Goal: Navigation & Orientation: Find specific page/section

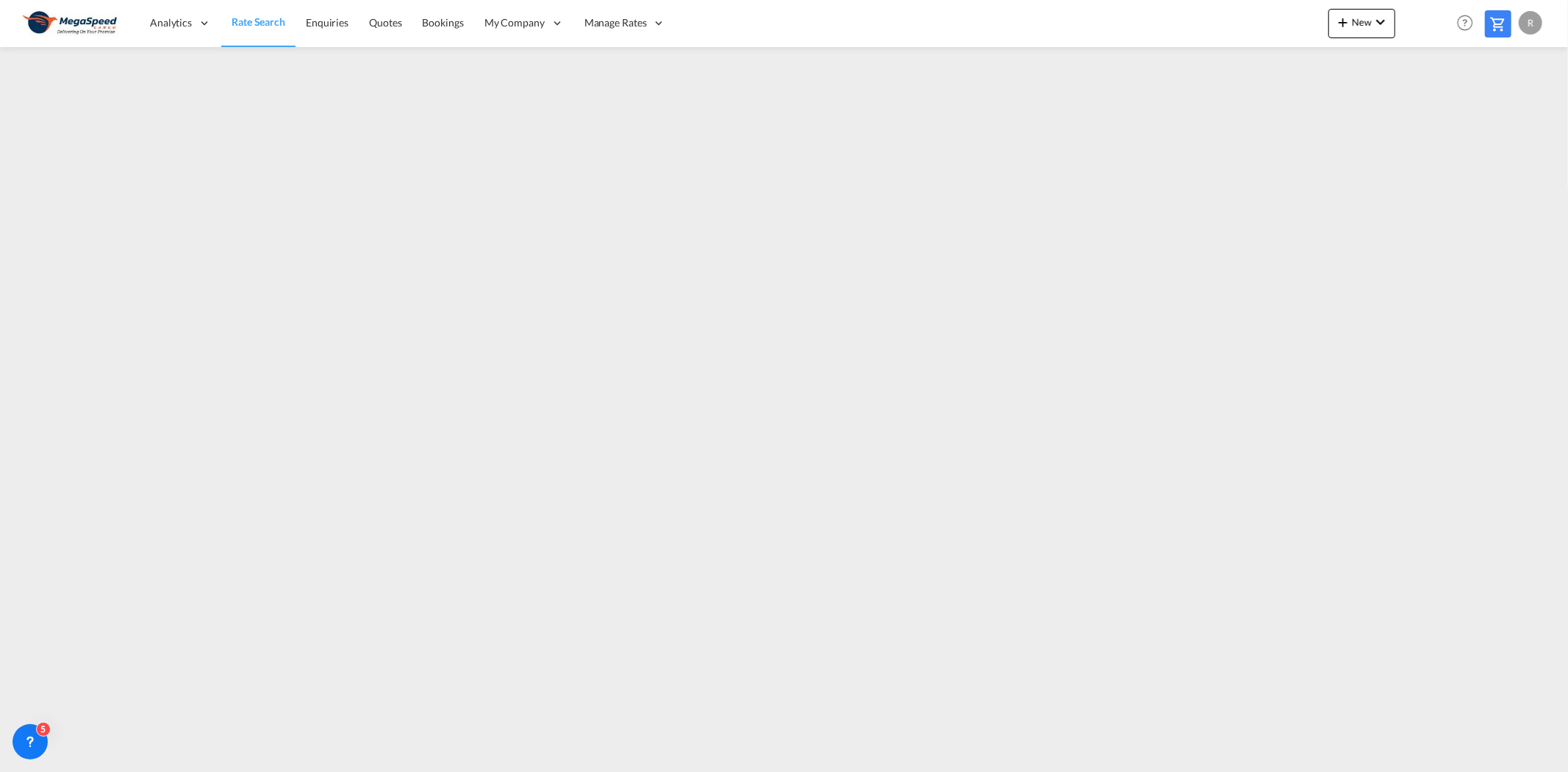
click at [78, 15] on img at bounding box center [72, 23] width 100 height 33
click at [116, 18] on img at bounding box center [72, 23] width 100 height 33
click at [170, 114] on span "Dashboard" at bounding box center [176, 118] width 50 height 13
click at [254, 25] on span "Rate Search" at bounding box center [258, 22] width 53 height 13
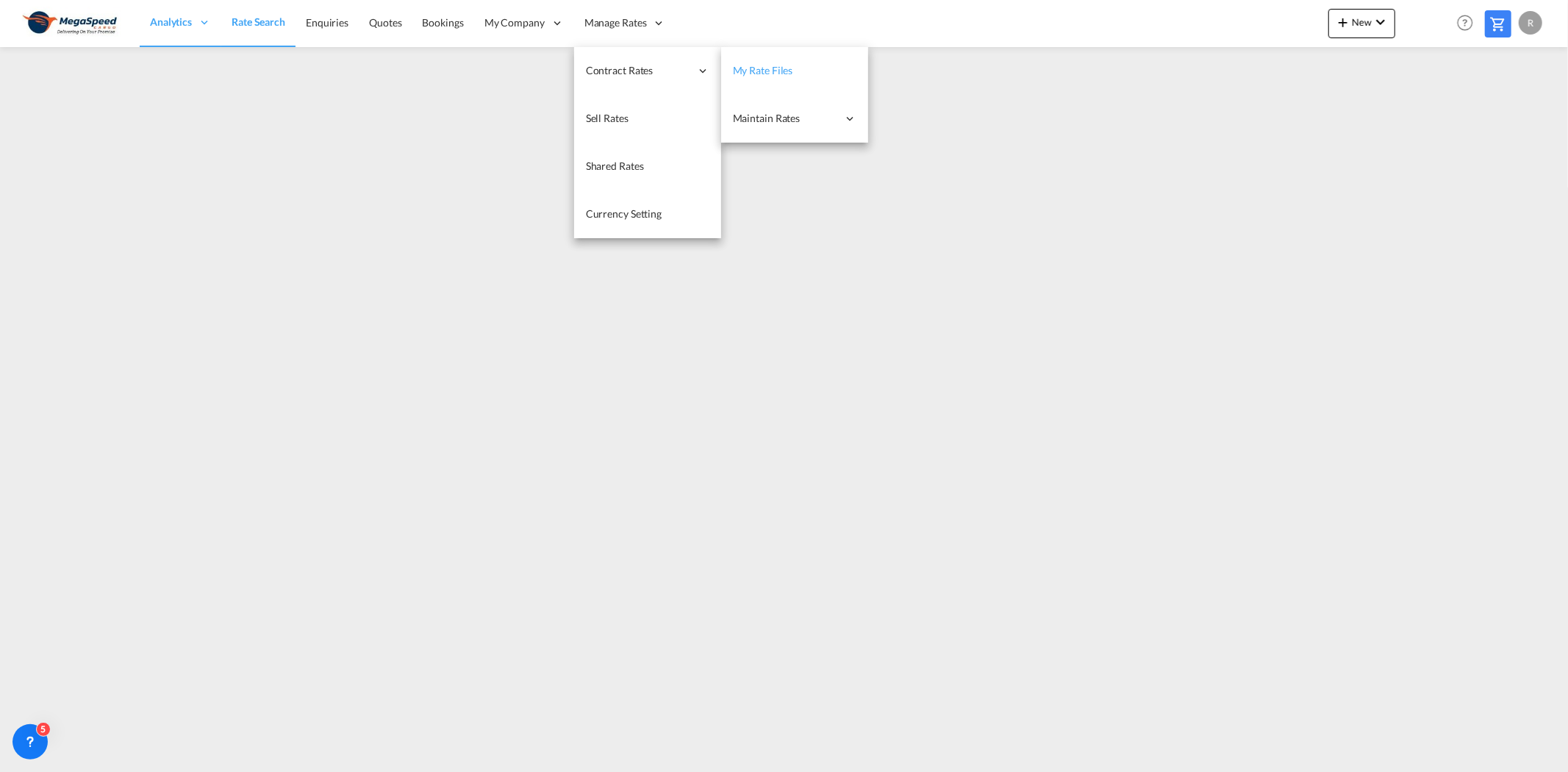
click at [738, 69] on span "My Rate Files" at bounding box center [763, 70] width 60 height 13
